Goal: Information Seeking & Learning: Learn about a topic

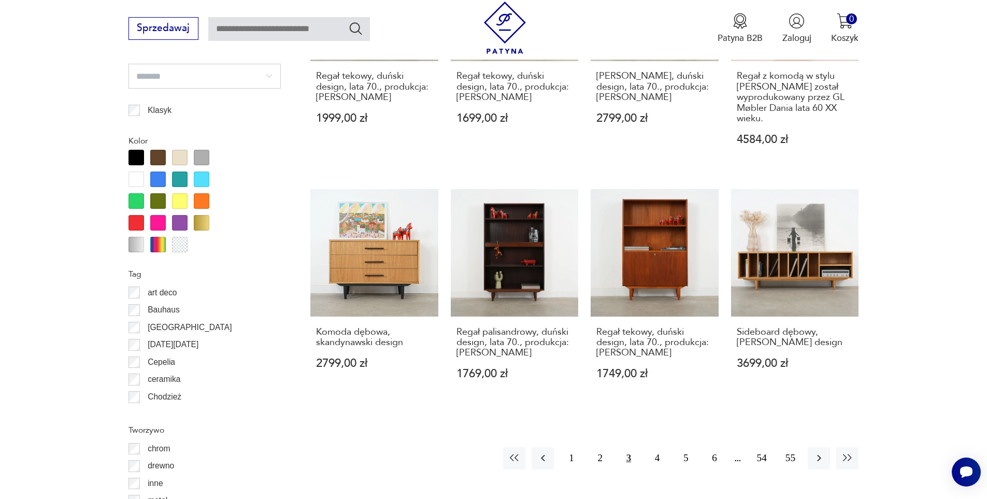
scroll to position [1381, 0]
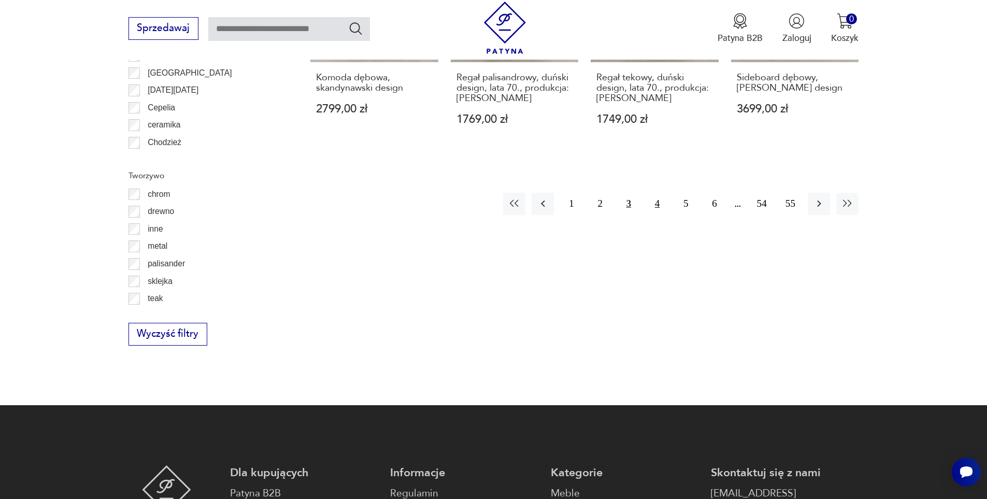
click at [655, 194] on button "4" at bounding box center [657, 204] width 22 height 22
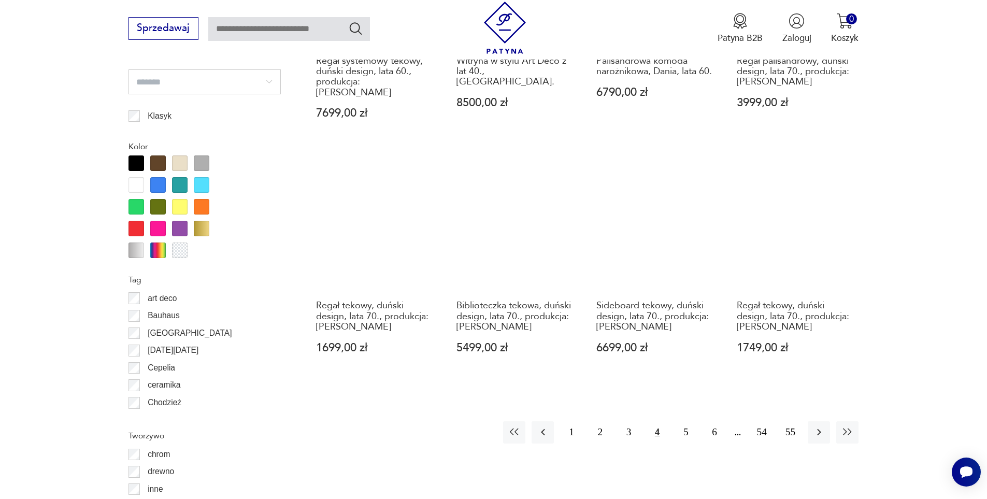
scroll to position [1122, 0]
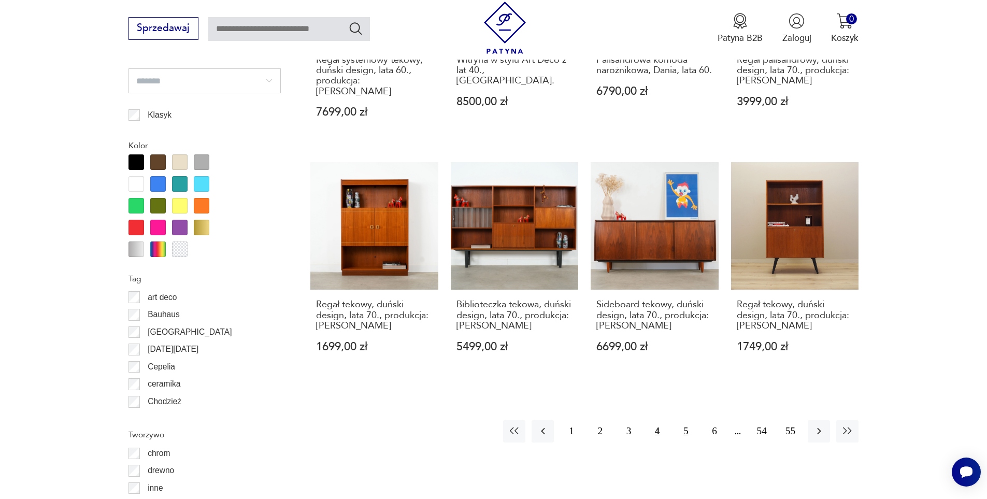
click at [685, 420] on button "5" at bounding box center [685, 431] width 22 height 22
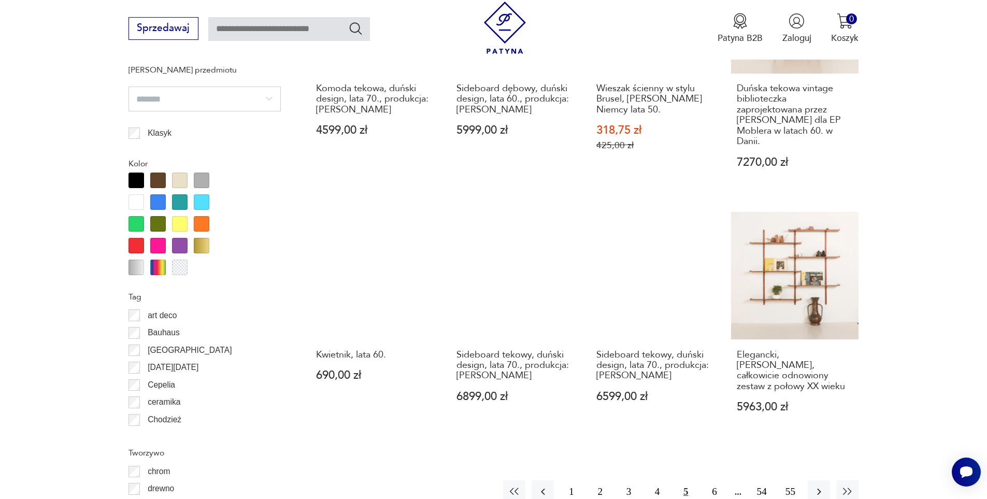
scroll to position [1122, 0]
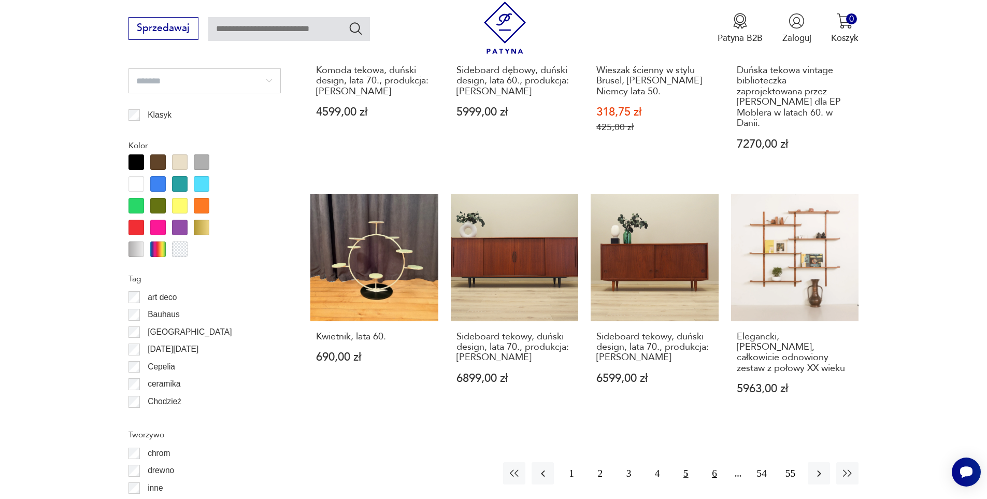
click at [718, 462] on button "6" at bounding box center [714, 473] width 22 height 22
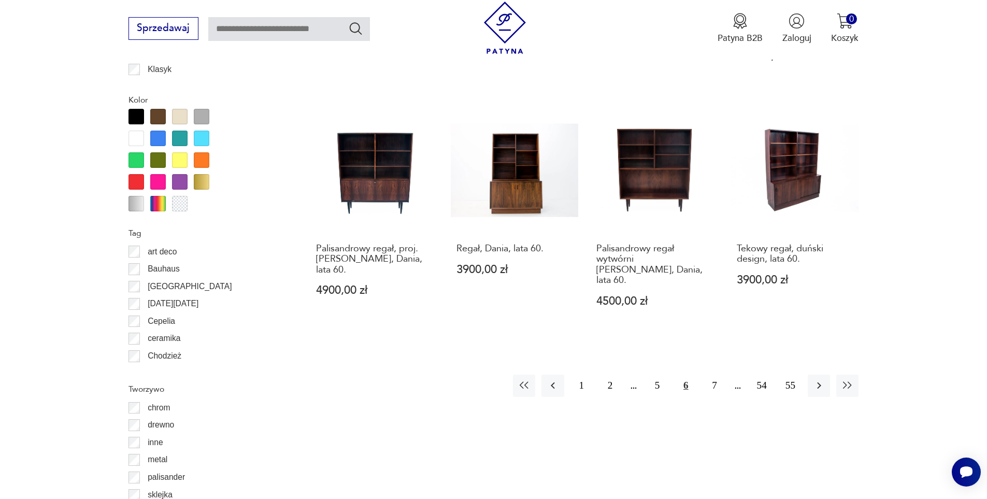
scroll to position [1225, 0]
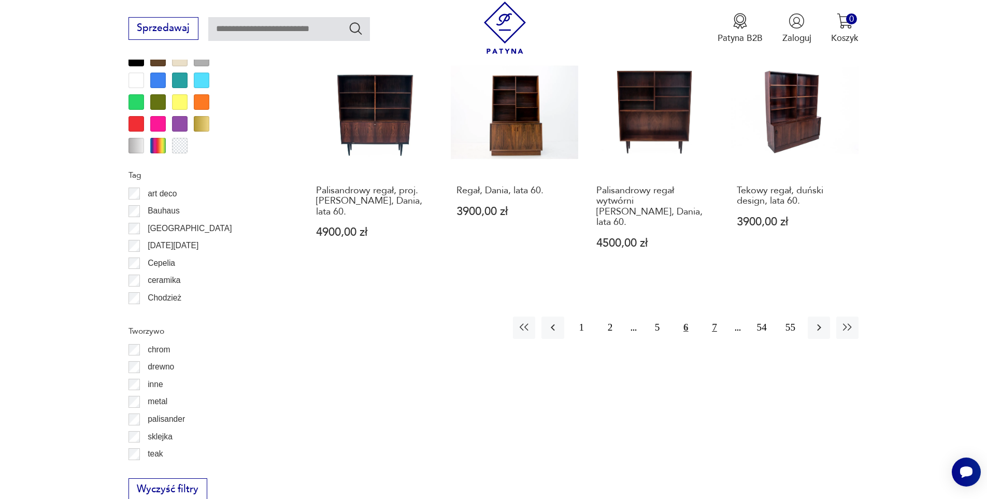
click at [713, 316] on button "7" at bounding box center [714, 327] width 22 height 22
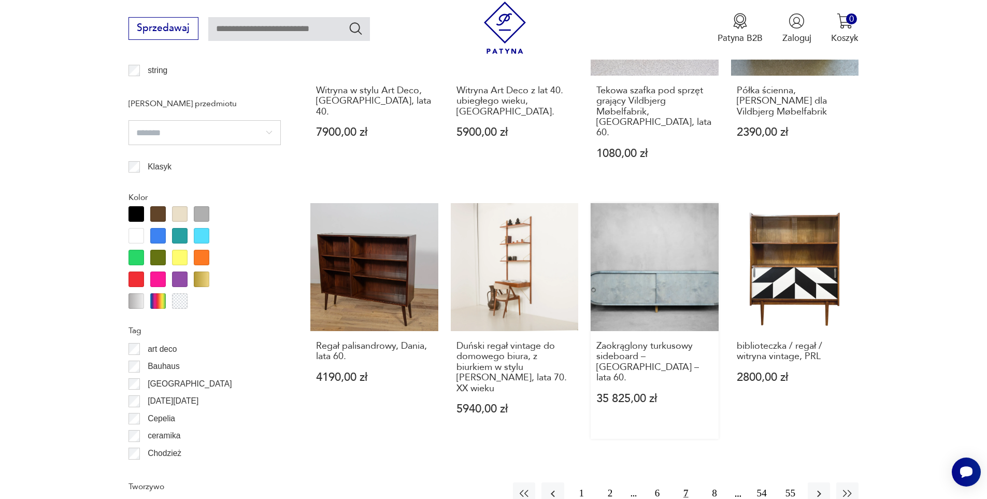
scroll to position [1174, 0]
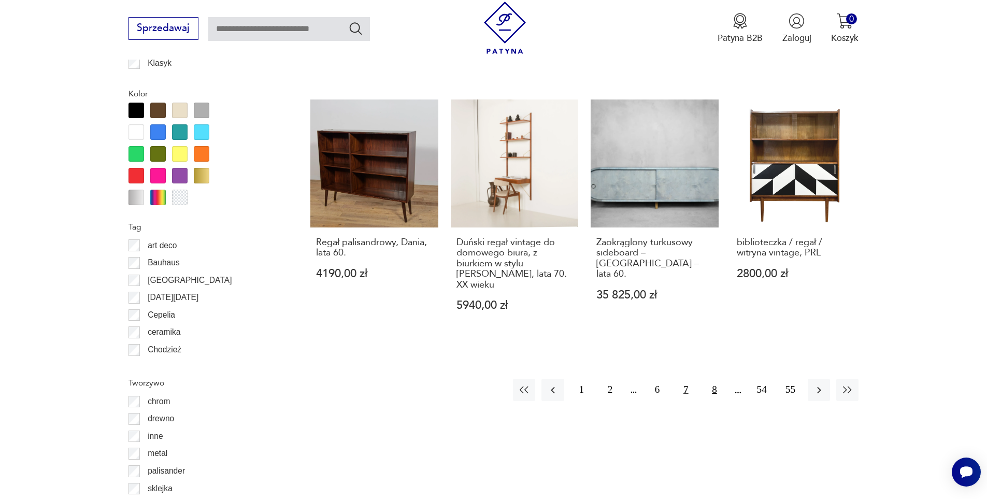
click at [713, 379] on button "8" at bounding box center [714, 390] width 22 height 22
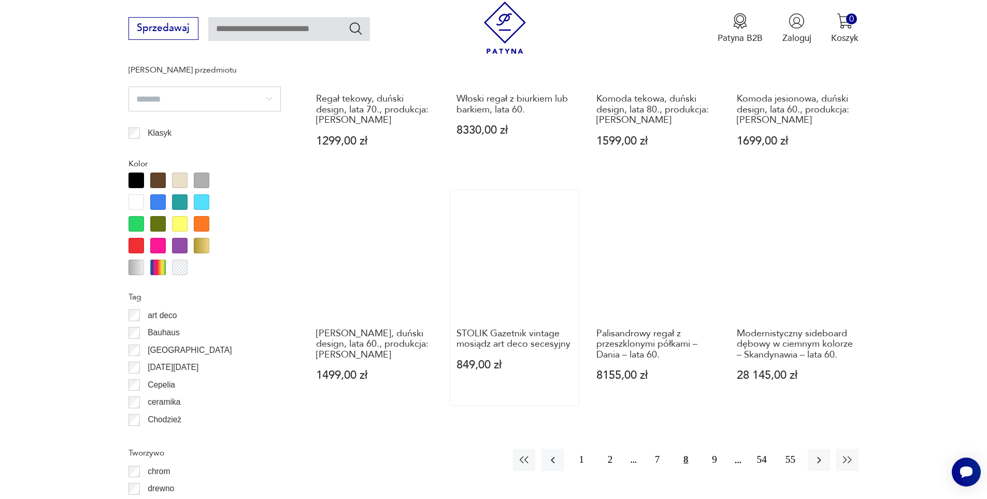
scroll to position [1122, 0]
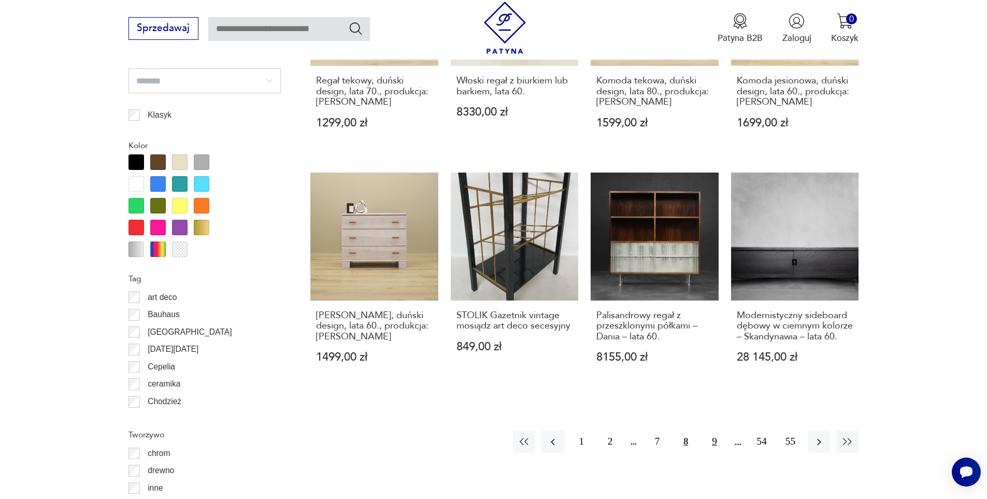
click at [712, 430] on button "9" at bounding box center [714, 441] width 22 height 22
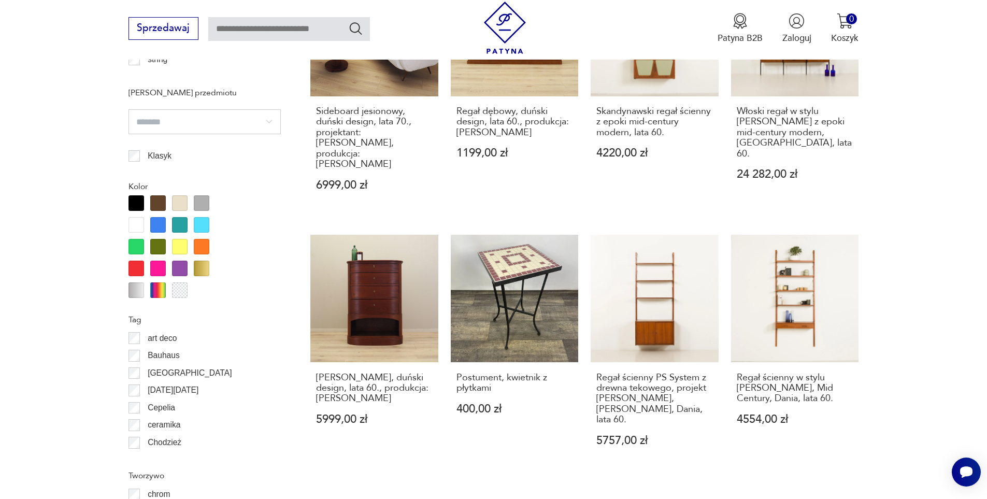
scroll to position [1122, 0]
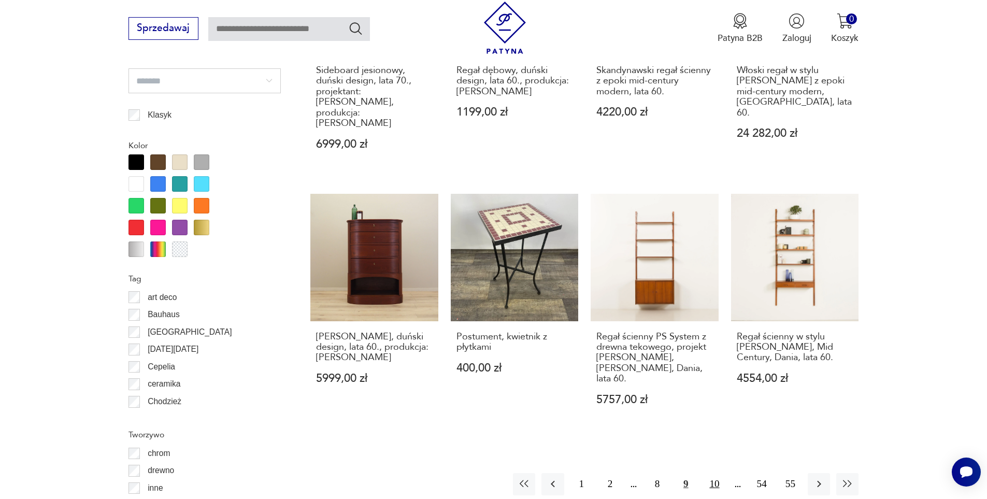
click at [717, 473] on button "10" at bounding box center [714, 484] width 22 height 22
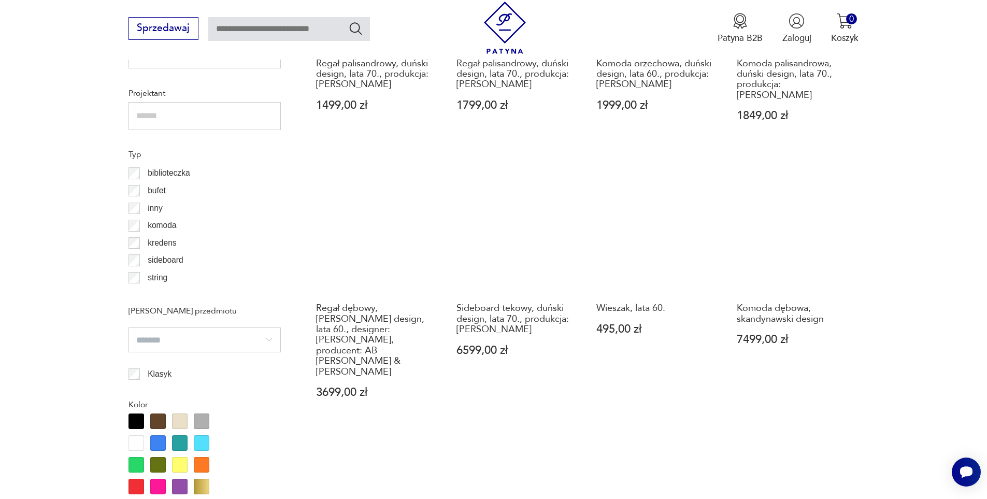
scroll to position [1122, 0]
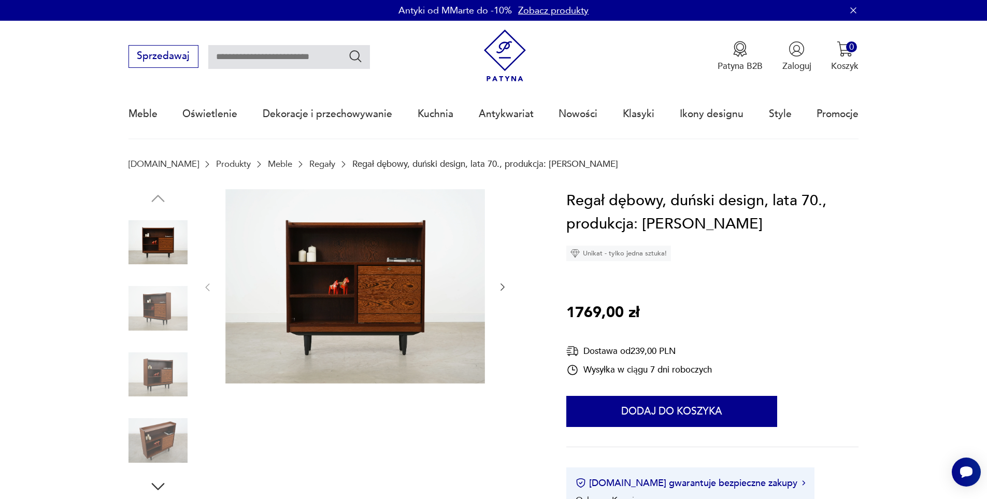
click at [168, 307] on img at bounding box center [157, 308] width 59 height 59
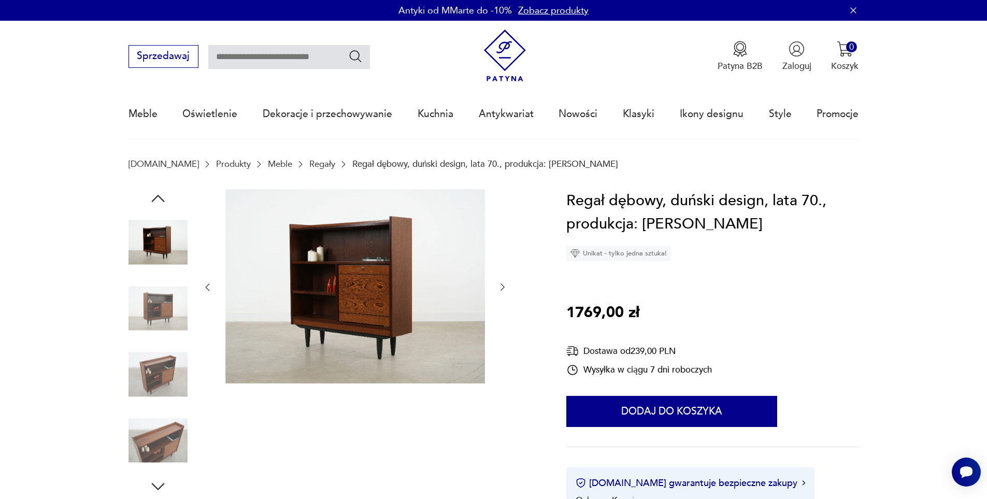
click at [168, 307] on img at bounding box center [157, 308] width 59 height 59
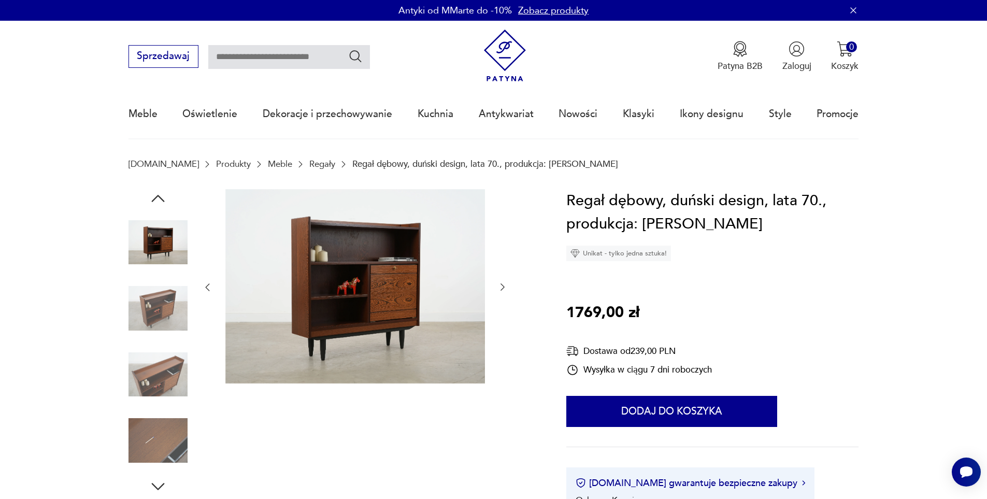
click at [168, 307] on img at bounding box center [157, 308] width 59 height 59
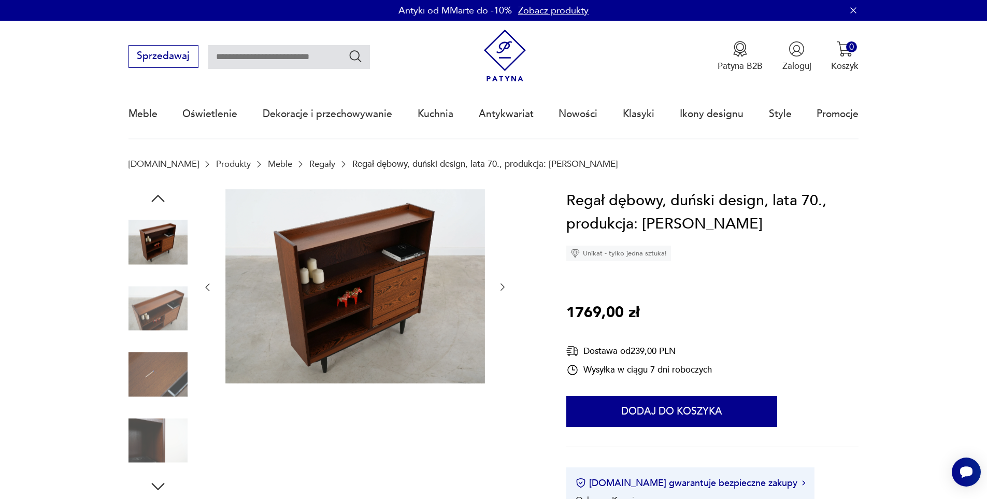
click at [168, 307] on img at bounding box center [157, 308] width 59 height 59
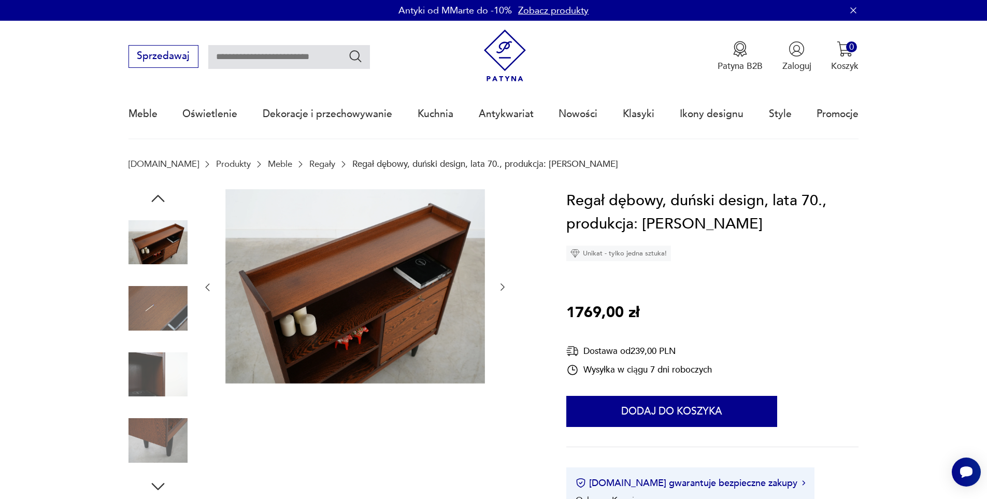
click at [168, 307] on img at bounding box center [157, 308] width 59 height 59
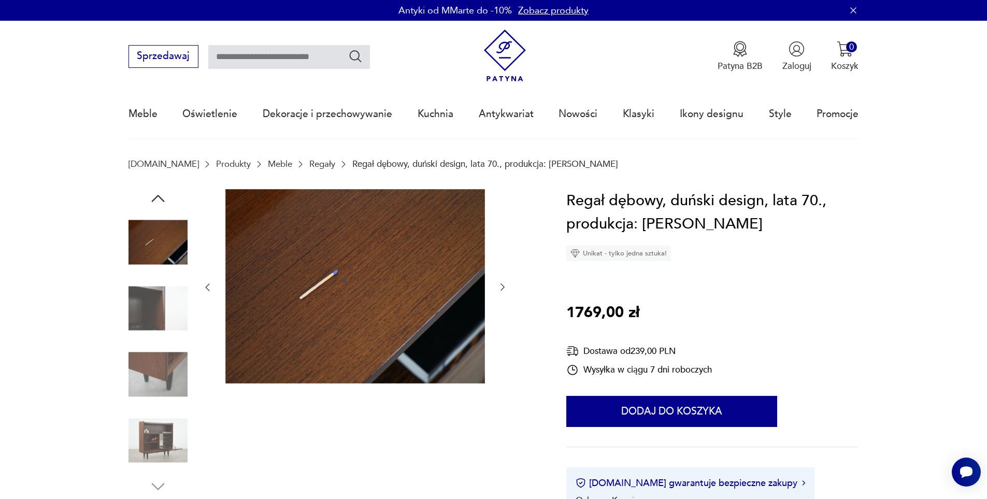
click at [168, 307] on img at bounding box center [157, 308] width 59 height 59
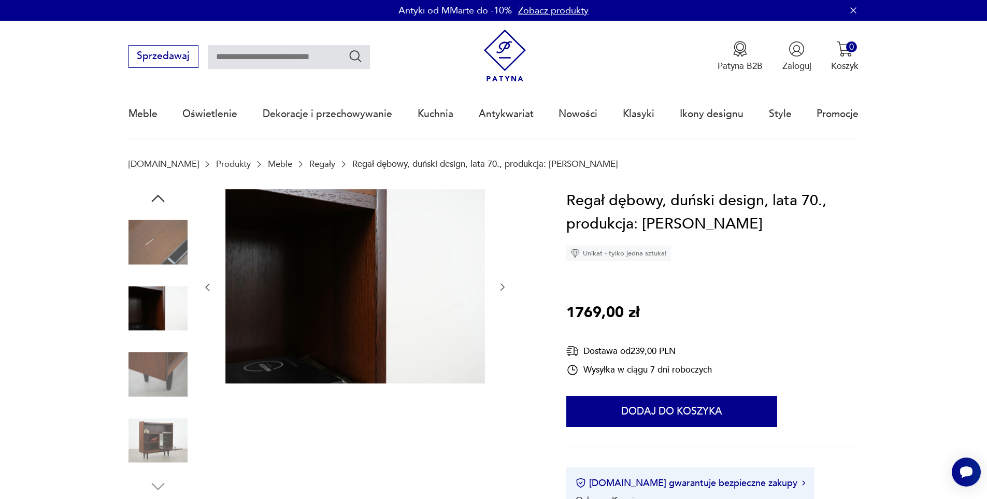
click at [168, 307] on img at bounding box center [157, 308] width 59 height 59
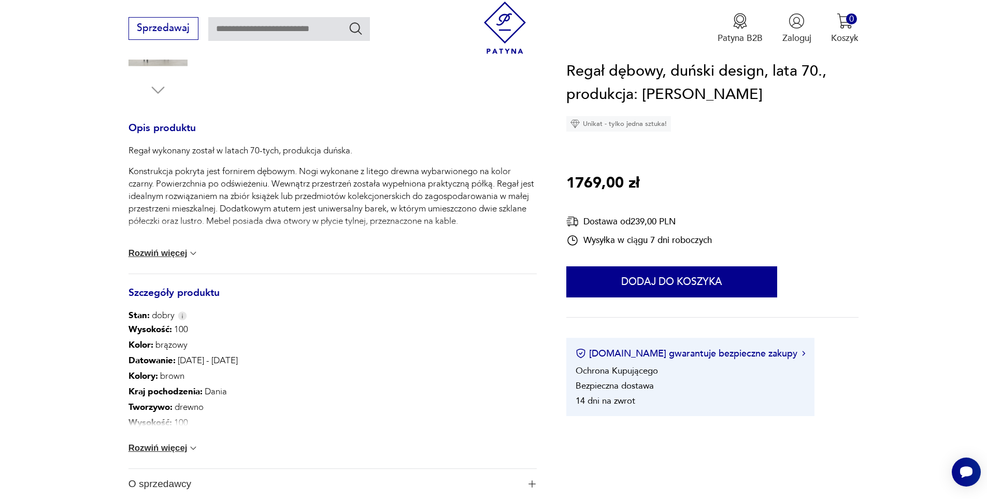
scroll to position [414, 0]
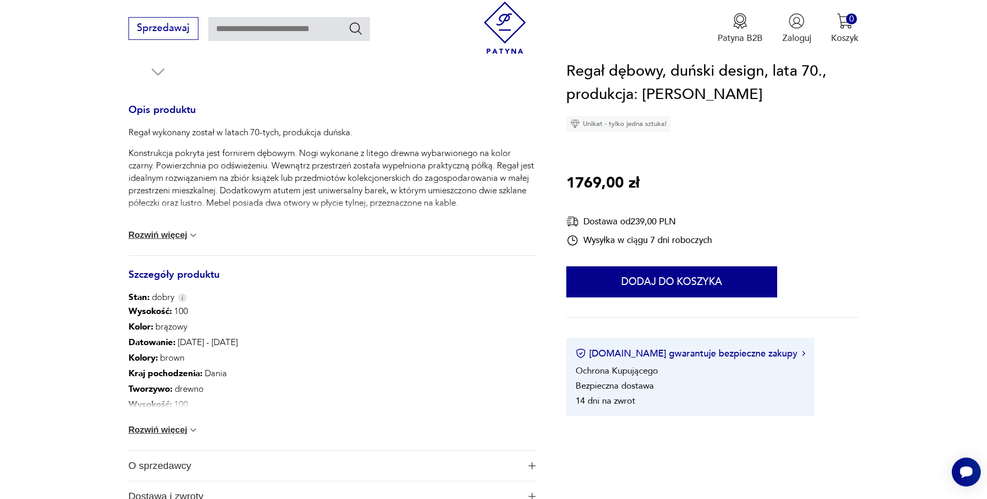
click at [171, 428] on button "Rozwiń więcej" at bounding box center [163, 430] width 70 height 10
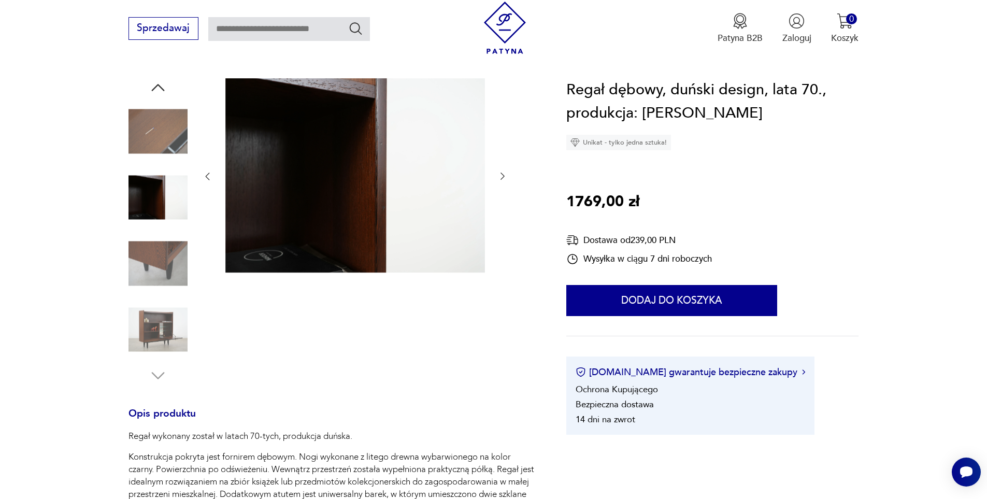
scroll to position [104, 0]
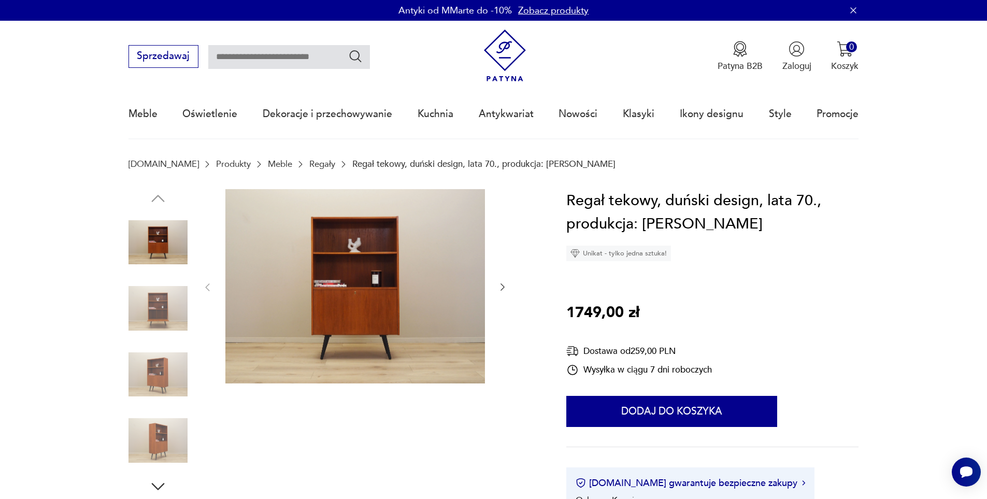
click at [171, 322] on img at bounding box center [157, 308] width 59 height 59
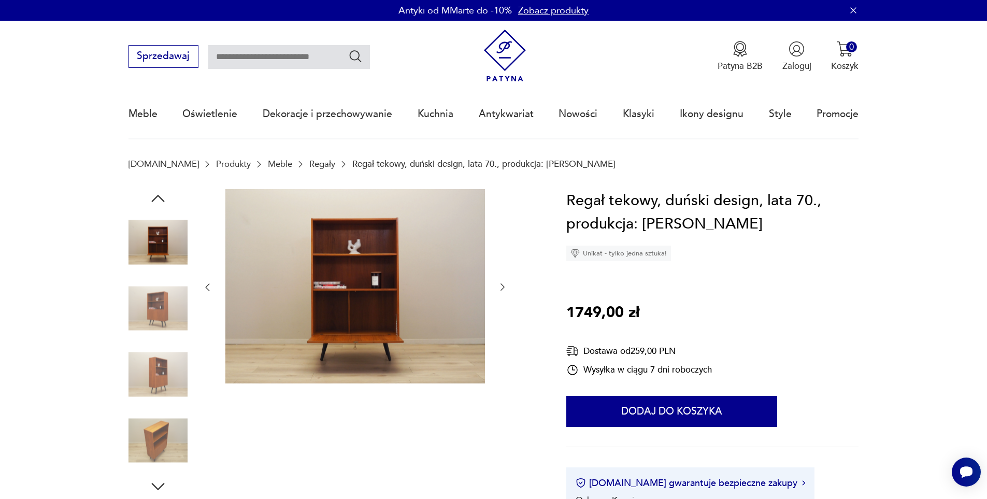
click at [174, 319] on img at bounding box center [157, 308] width 59 height 59
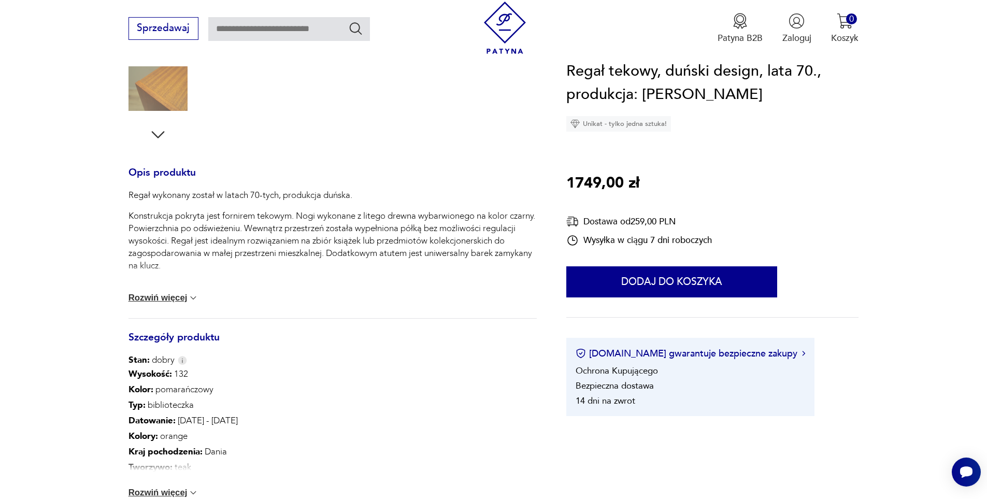
scroll to position [414, 0]
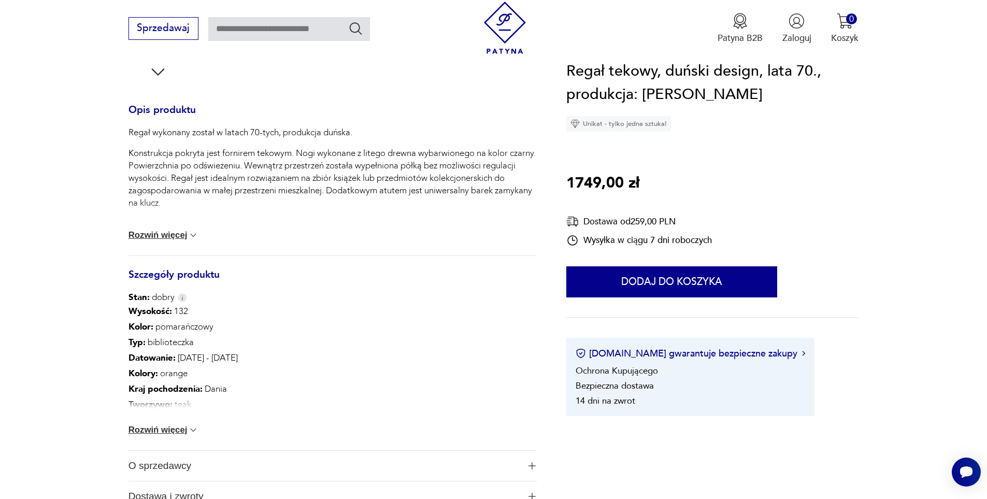
click at [171, 432] on button "Rozwiń więcej" at bounding box center [163, 430] width 70 height 10
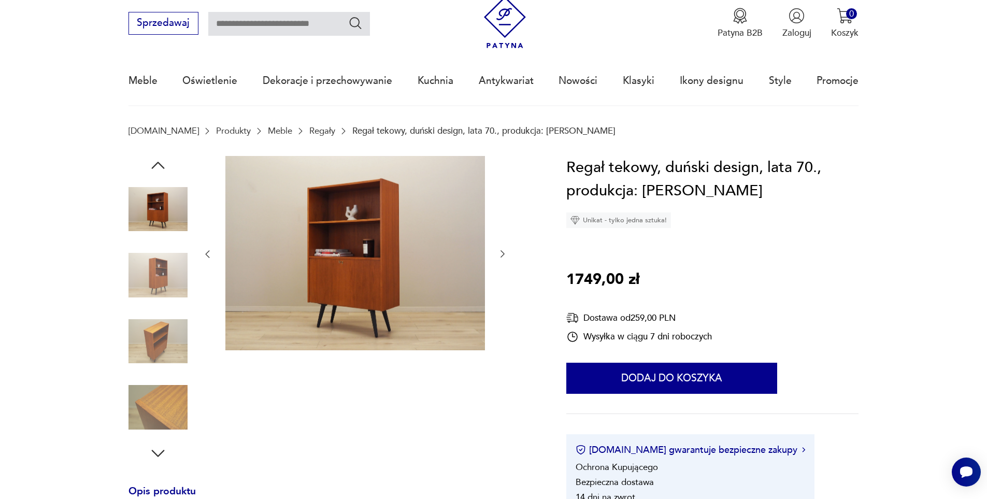
scroll to position [0, 0]
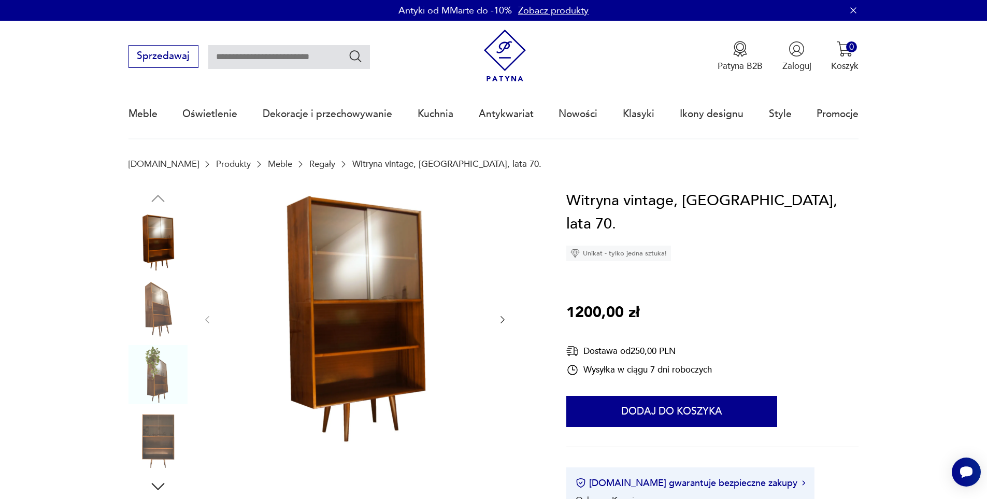
click at [170, 321] on img at bounding box center [157, 308] width 59 height 59
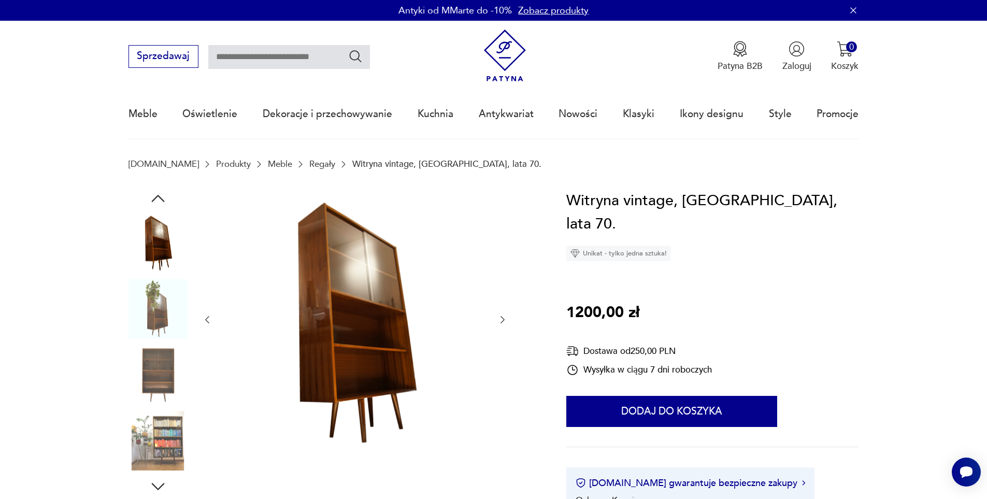
click at [154, 368] on img at bounding box center [157, 374] width 59 height 59
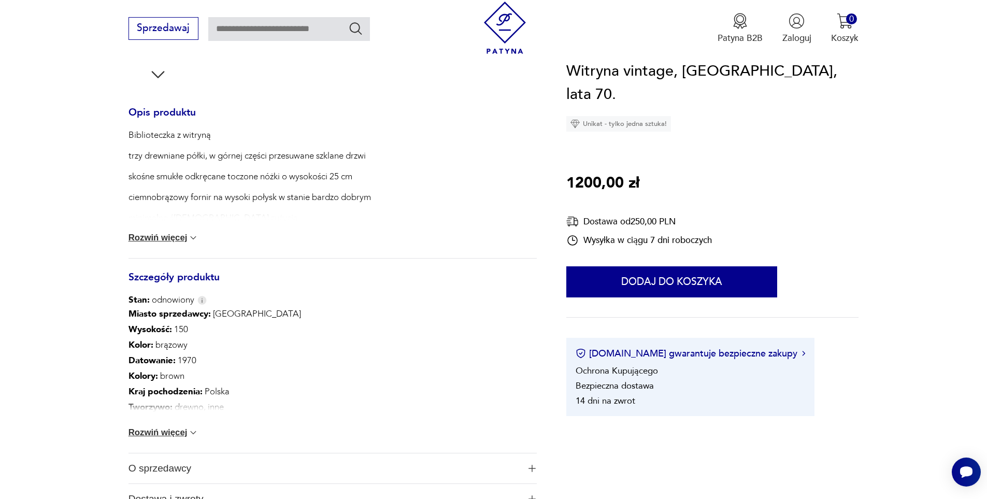
scroll to position [466, 0]
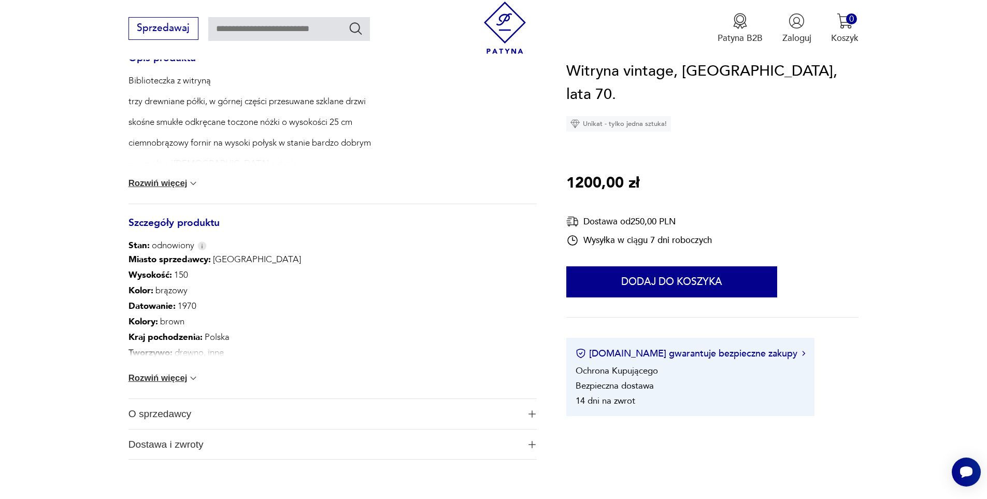
click at [170, 376] on button "Rozwiń więcej" at bounding box center [163, 378] width 70 height 10
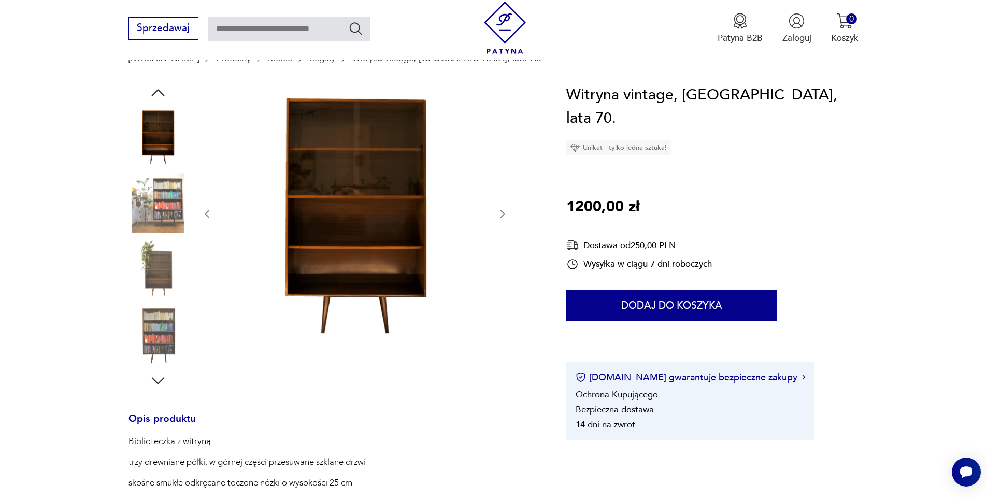
scroll to position [104, 0]
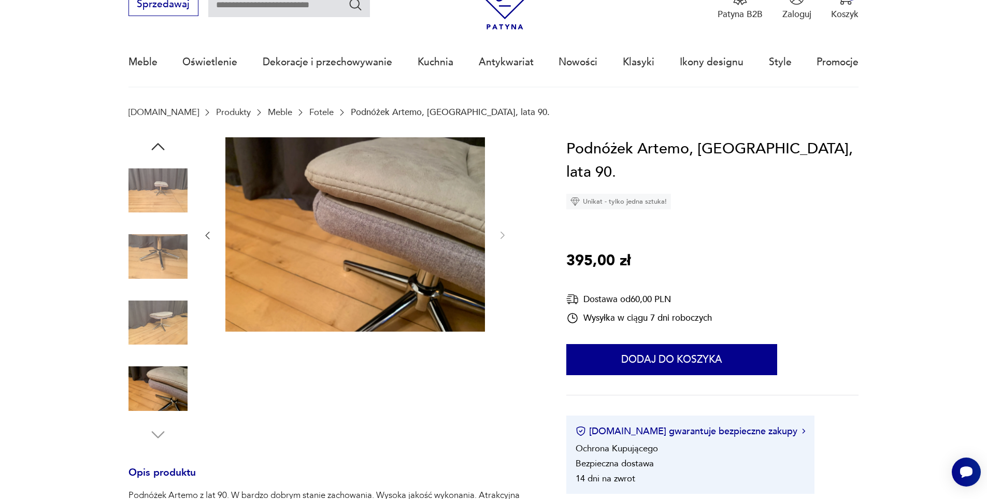
click at [165, 181] on img at bounding box center [157, 190] width 59 height 59
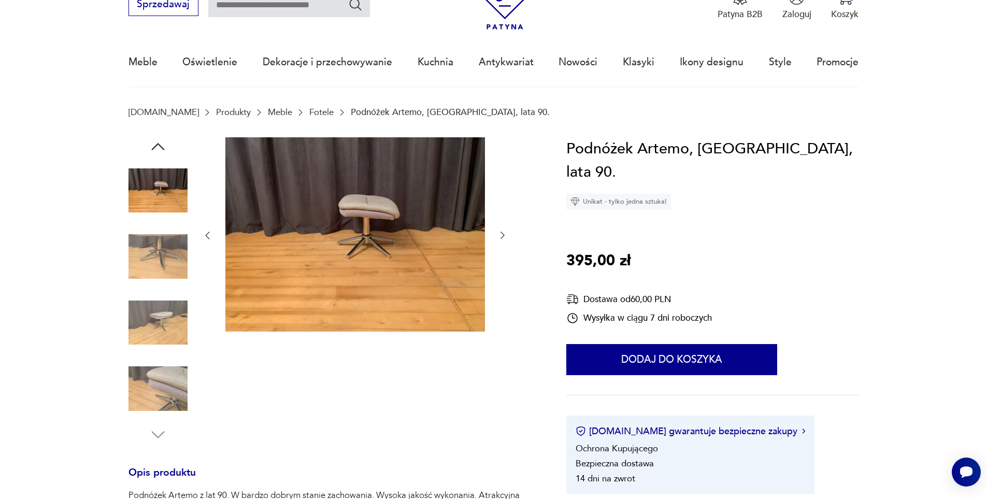
click at [152, 334] on img at bounding box center [157, 322] width 59 height 59
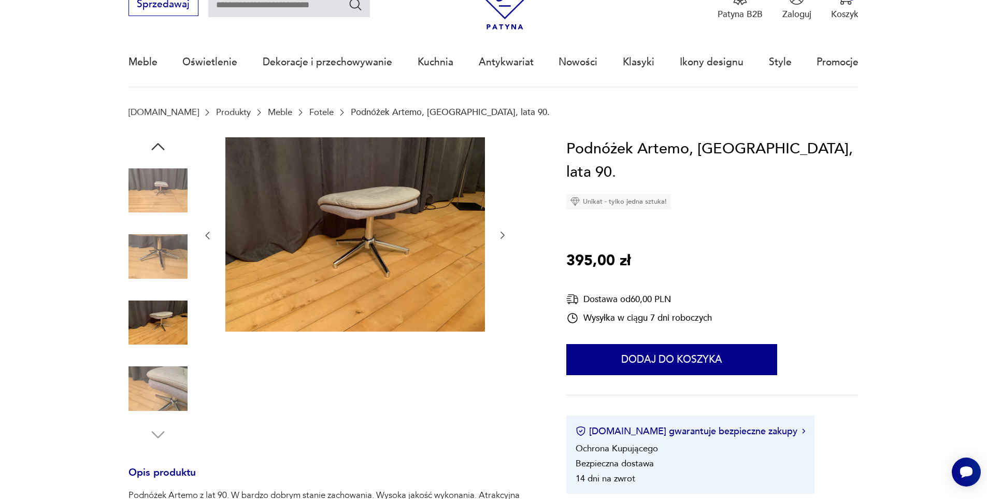
click at [156, 374] on img at bounding box center [157, 388] width 59 height 59
